Goal: Use online tool/utility: Use online tool/utility

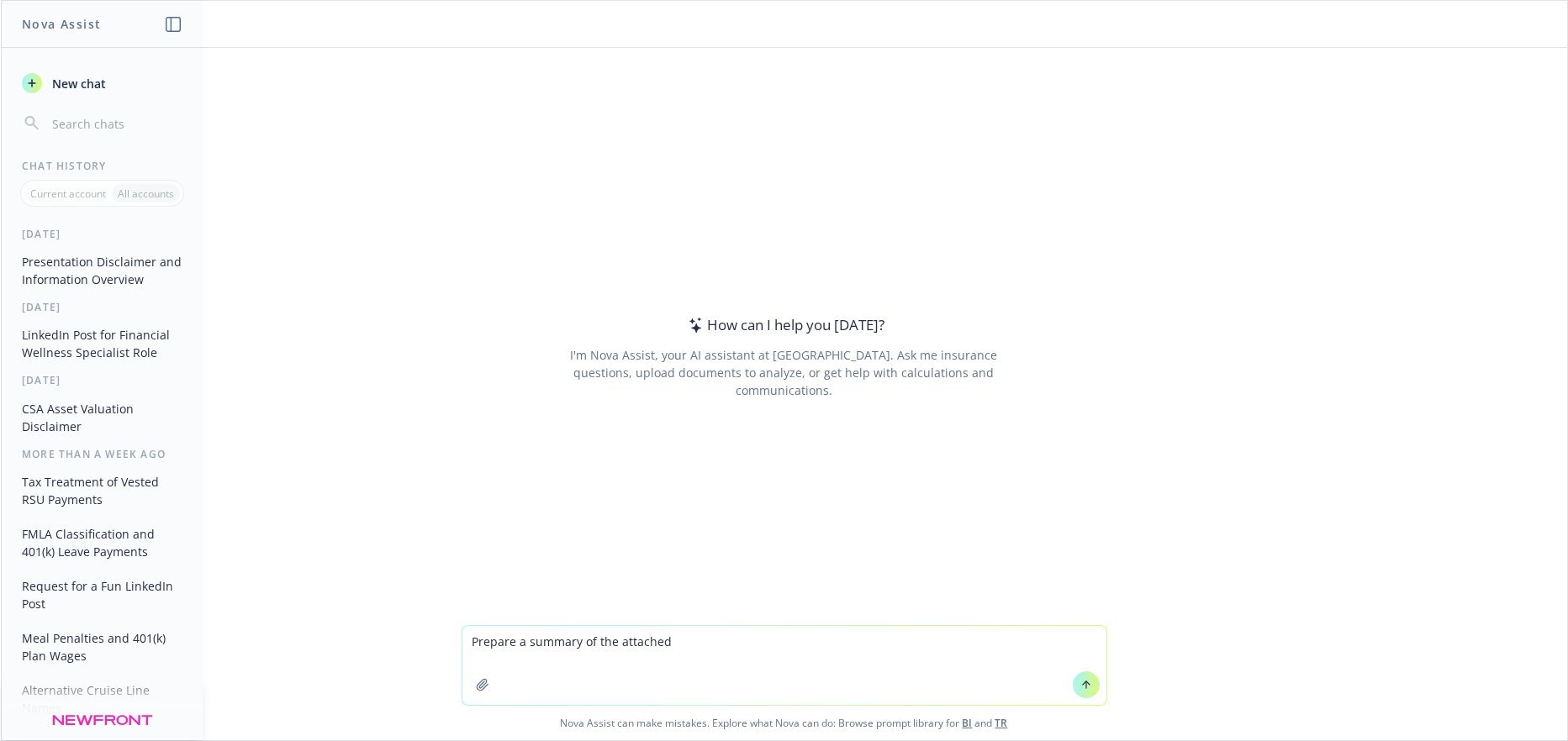
type textarea "Prepare a summary of the attached"
click at [476, 685] on icon "button" at bounding box center [482, 685] width 14 height 14
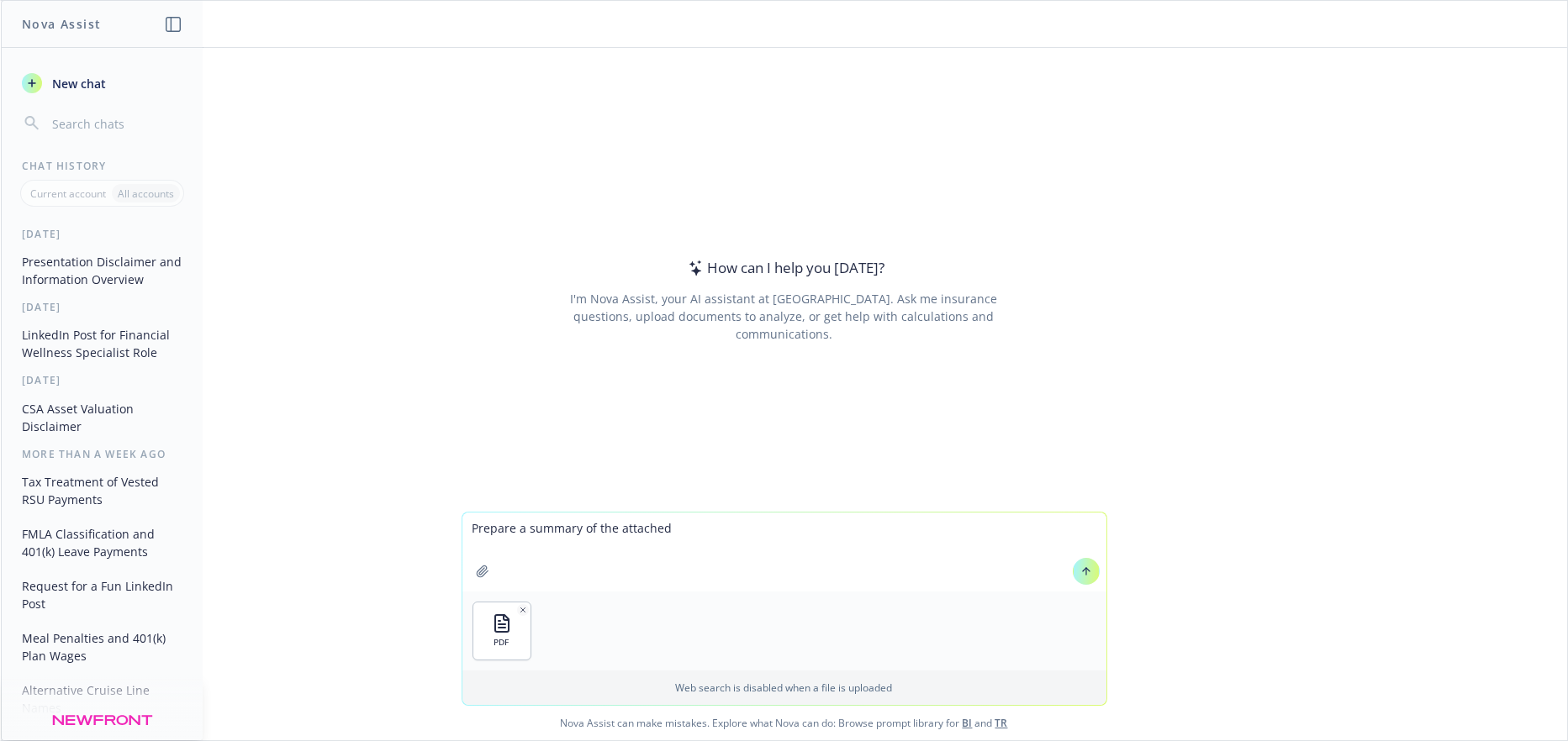
click at [1086, 569] on icon at bounding box center [1086, 571] width 0 height 6
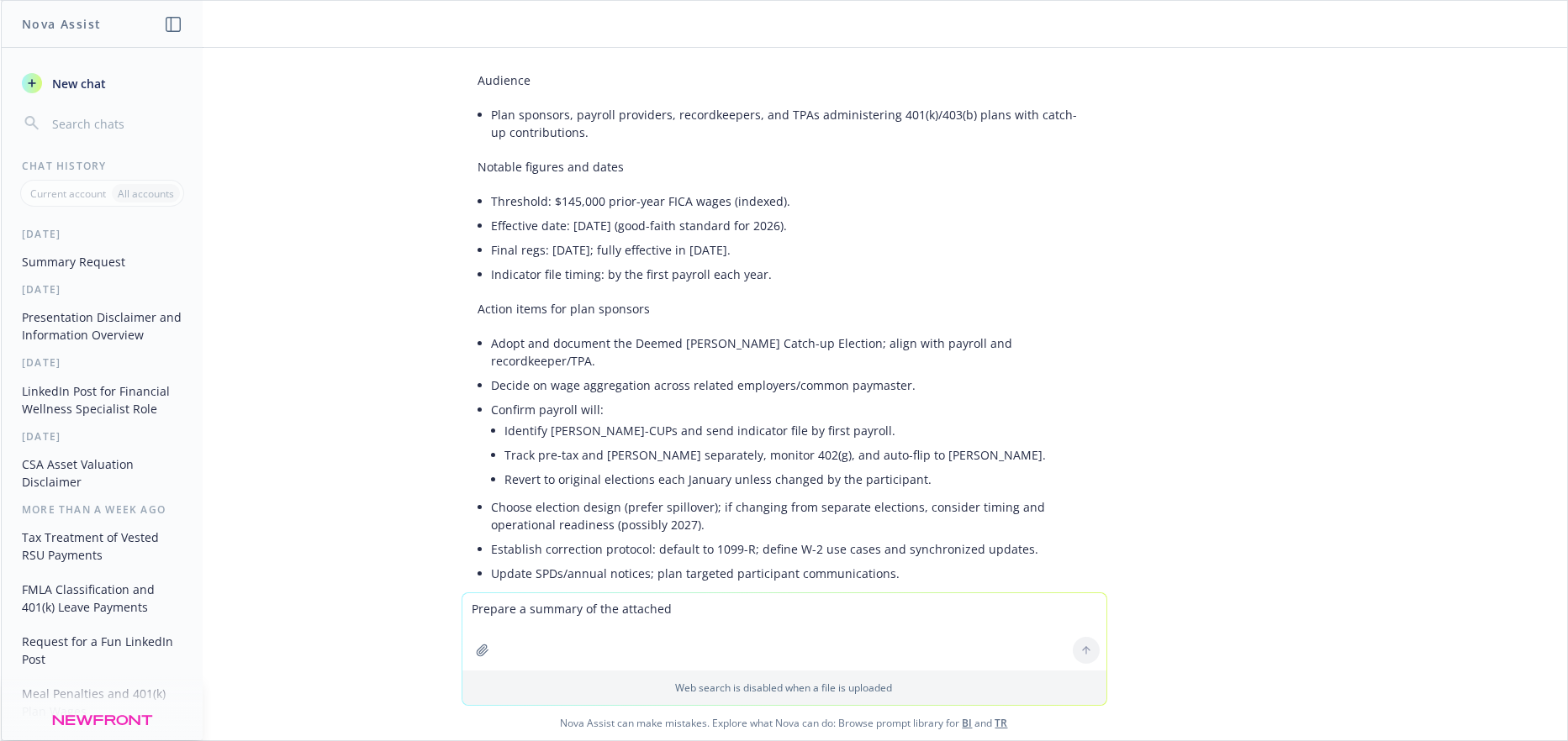
scroll to position [1444, 0]
